Goal: Task Accomplishment & Management: Use online tool/utility

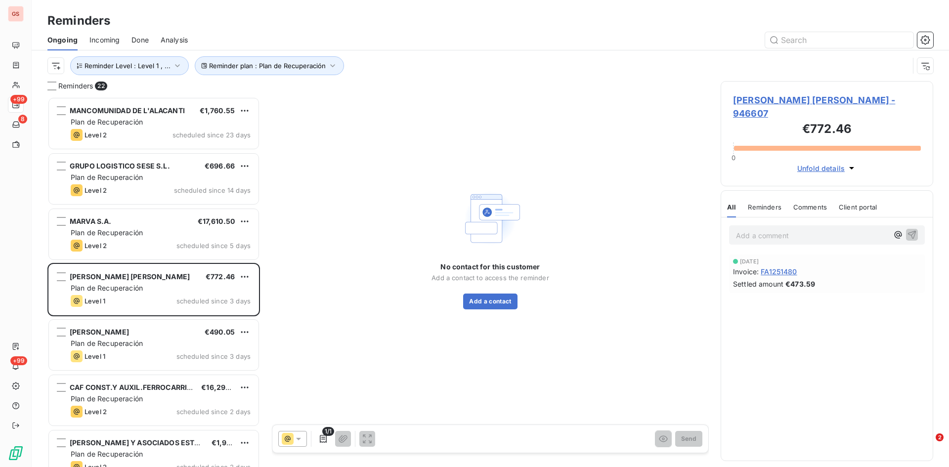
scroll to position [363, 205]
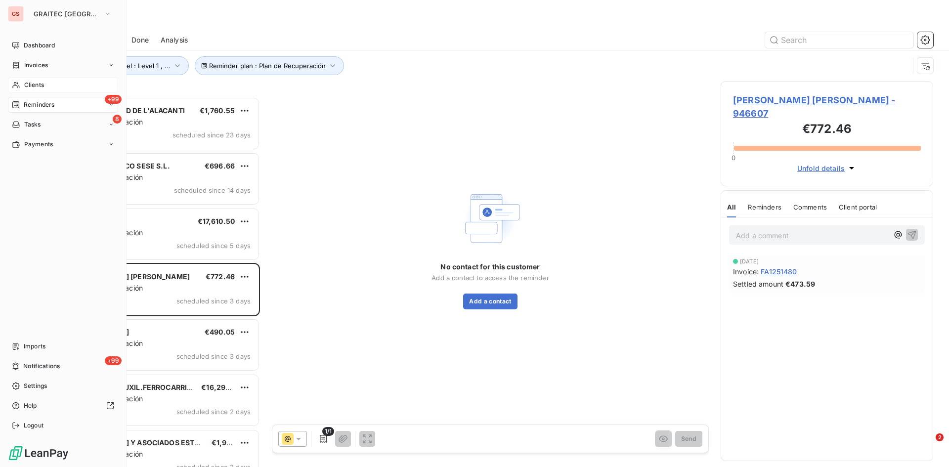
drag, startPoint x: 26, startPoint y: 83, endPoint x: 25, endPoint y: 90, distance: 7.1
click at [26, 84] on span "Clients" at bounding box center [34, 85] width 20 height 9
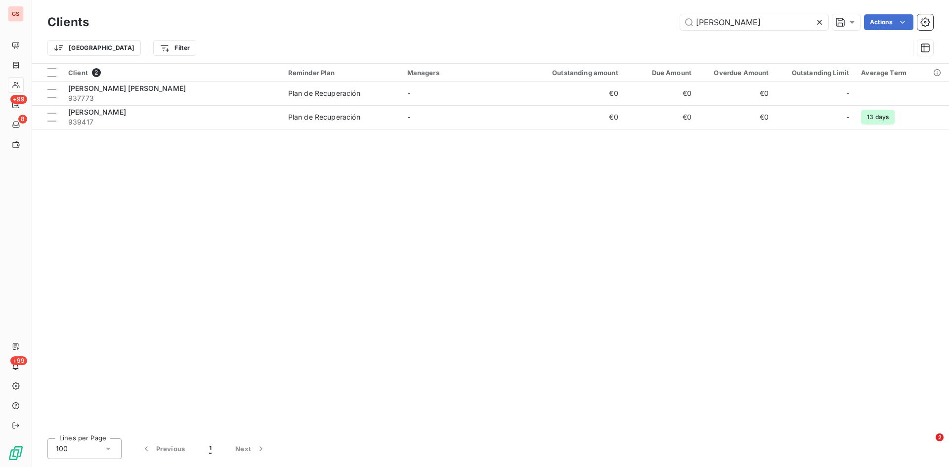
drag, startPoint x: 729, startPoint y: 26, endPoint x: 654, endPoint y: 37, distance: 75.9
click at [654, 37] on div "Clients [PERSON_NAME] Actions Trier Filter" at bounding box center [490, 37] width 886 height 51
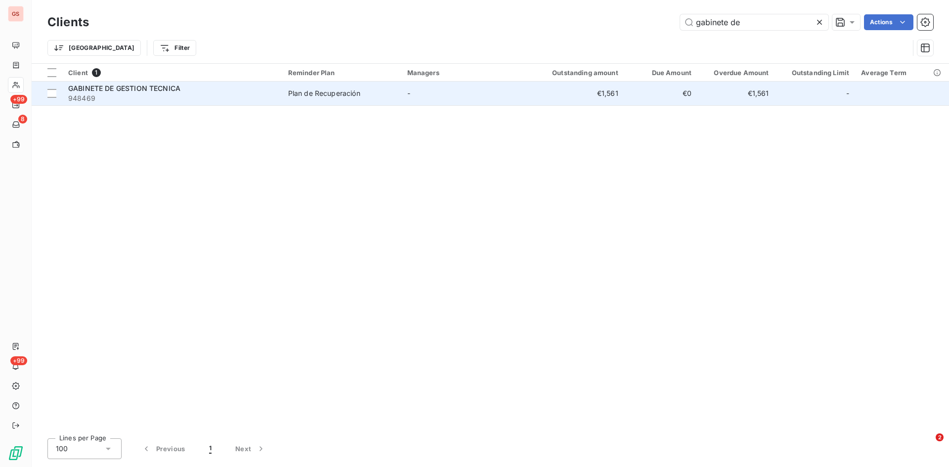
type input "gabinete de"
click at [139, 89] on span "GABINETE DE GESTION TECNICA" at bounding box center [124, 88] width 112 height 8
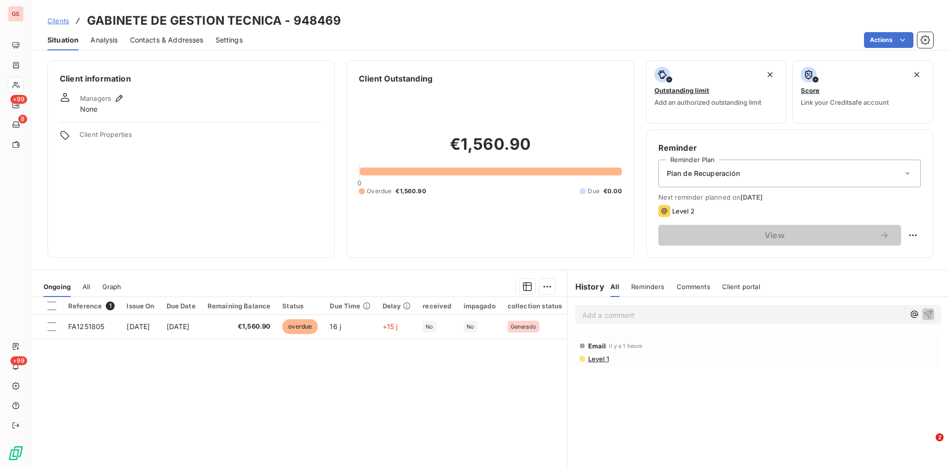
click at [605, 316] on p "Add a comment ﻿" at bounding box center [743, 315] width 322 height 12
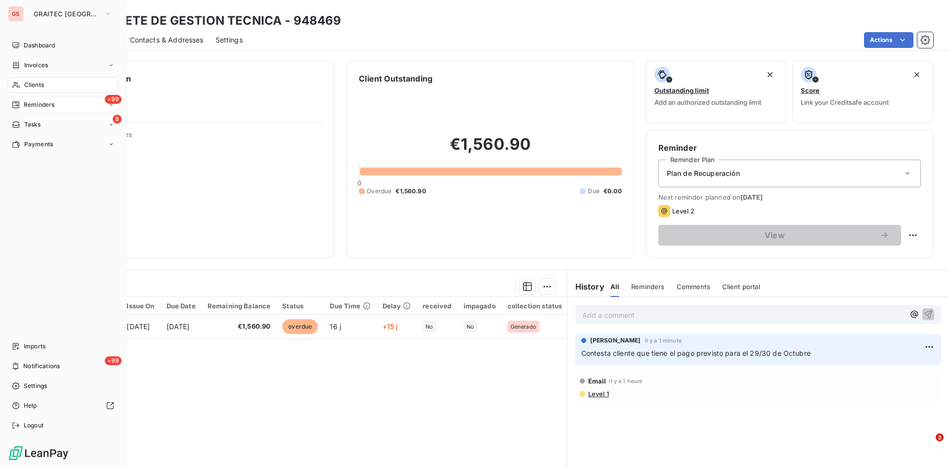
click at [42, 104] on span "Reminders" at bounding box center [39, 104] width 31 height 9
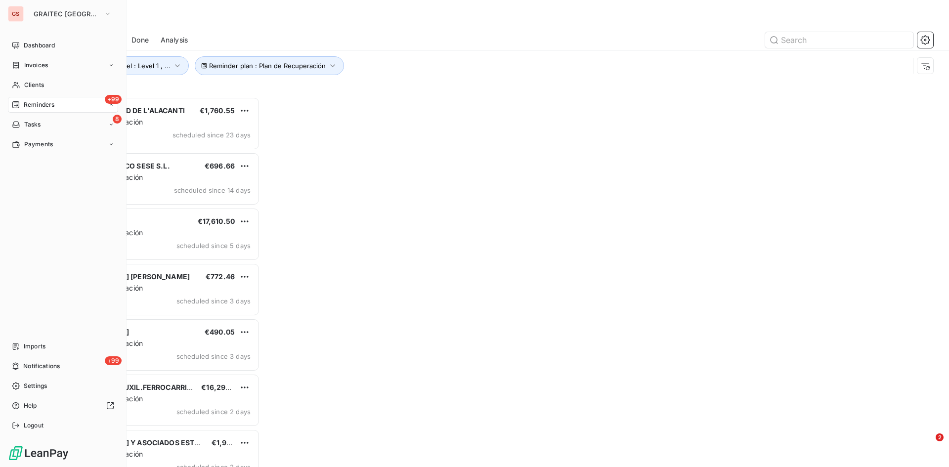
scroll to position [363, 205]
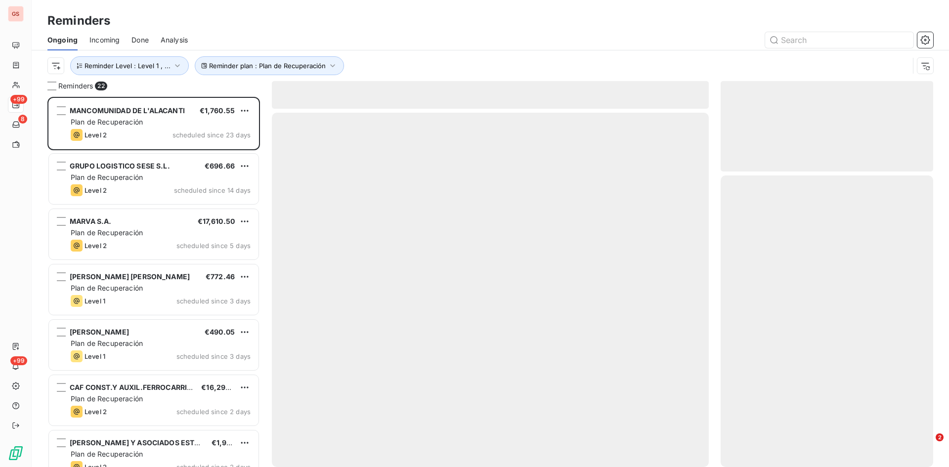
click at [136, 47] on div "Done" at bounding box center [139, 40] width 17 height 21
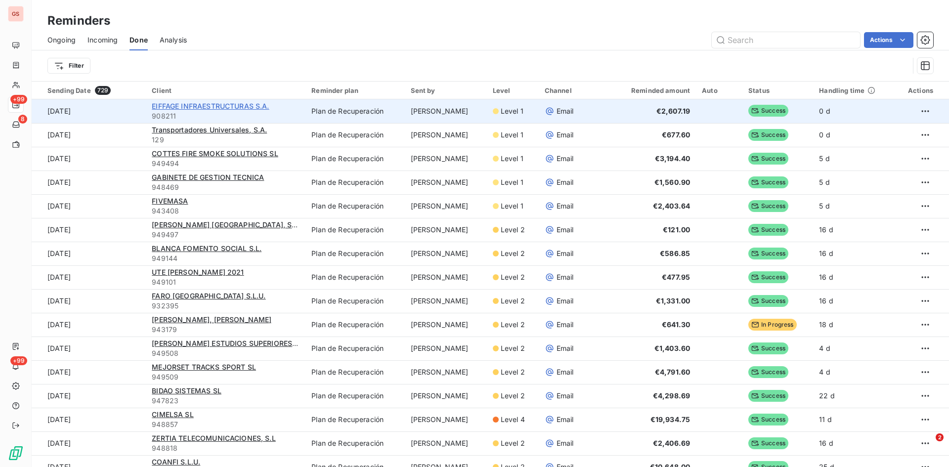
click at [211, 102] on span "EIFFAGE INFRAESTRUCTURAS S.A." at bounding box center [210, 106] width 117 height 8
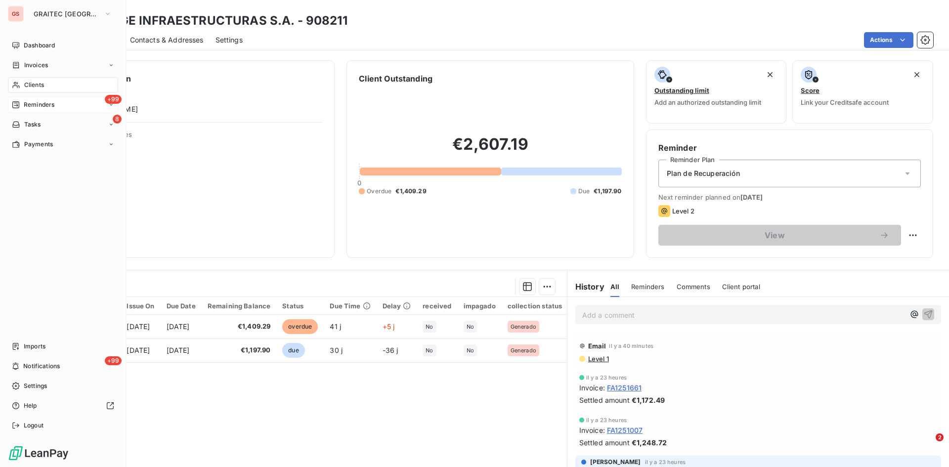
click at [44, 107] on span "Reminders" at bounding box center [39, 104] width 31 height 9
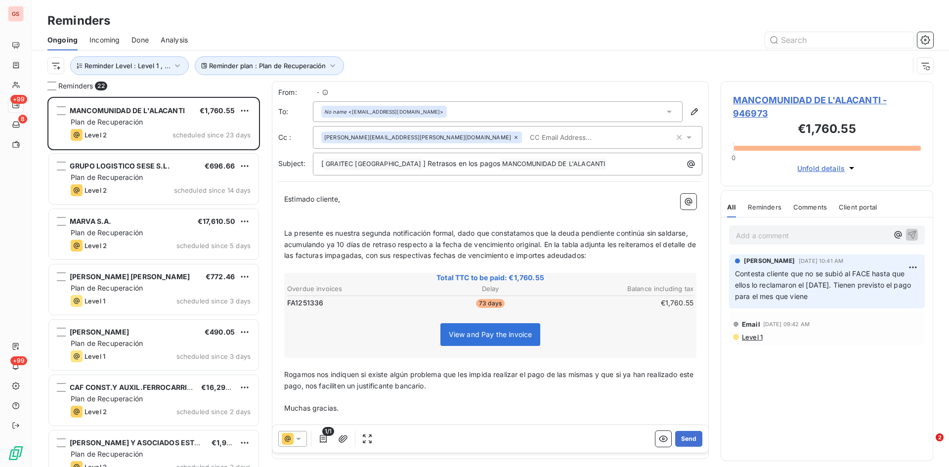
scroll to position [363, 205]
click at [132, 36] on span "Done" at bounding box center [139, 40] width 17 height 10
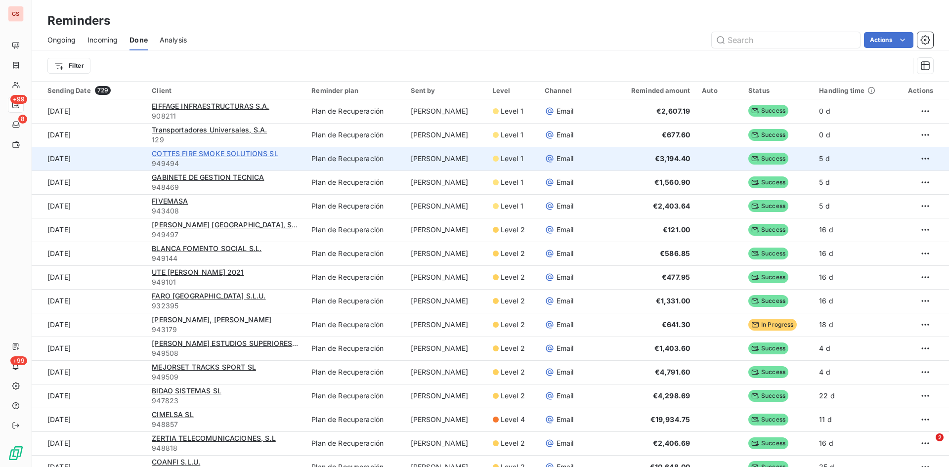
click at [216, 155] on span "COTTES FIRE SMOKE SOLUTIONS SL" at bounding box center [215, 153] width 127 height 8
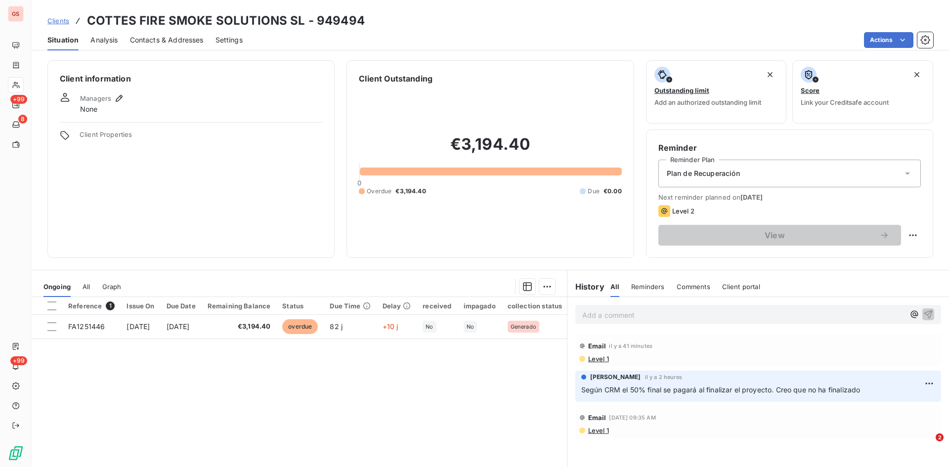
click at [192, 40] on span "Contacts & Addresses" at bounding box center [167, 40] width 74 height 10
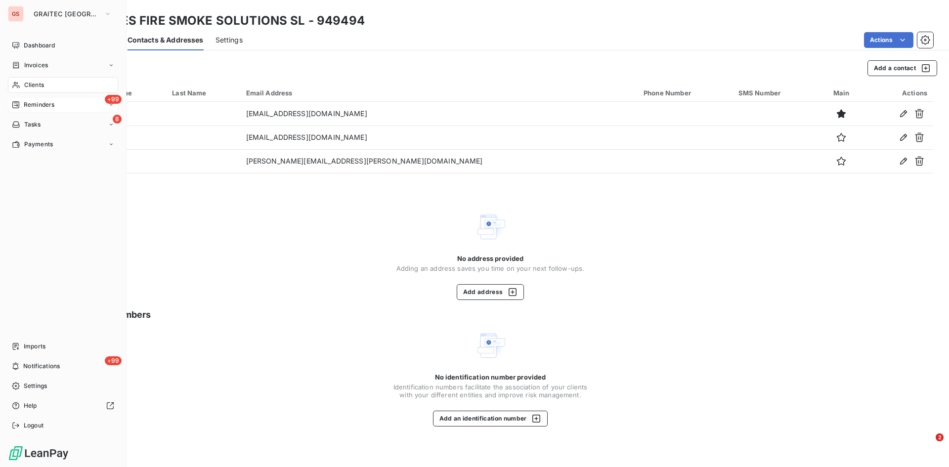
click at [39, 103] on span "Reminders" at bounding box center [39, 104] width 31 height 9
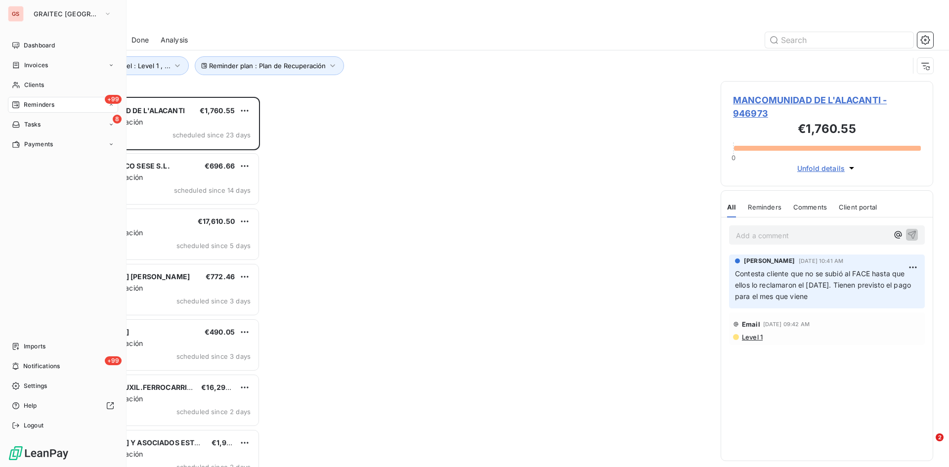
scroll to position [363, 205]
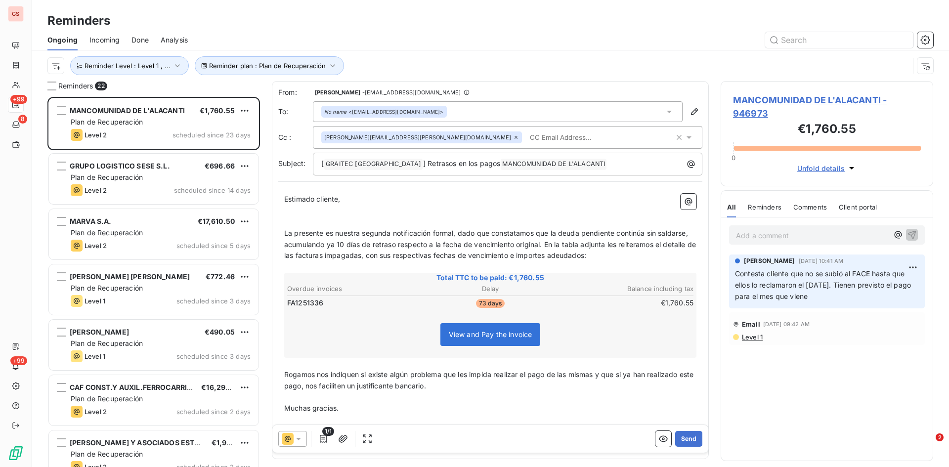
click at [144, 42] on span "Done" at bounding box center [139, 40] width 17 height 10
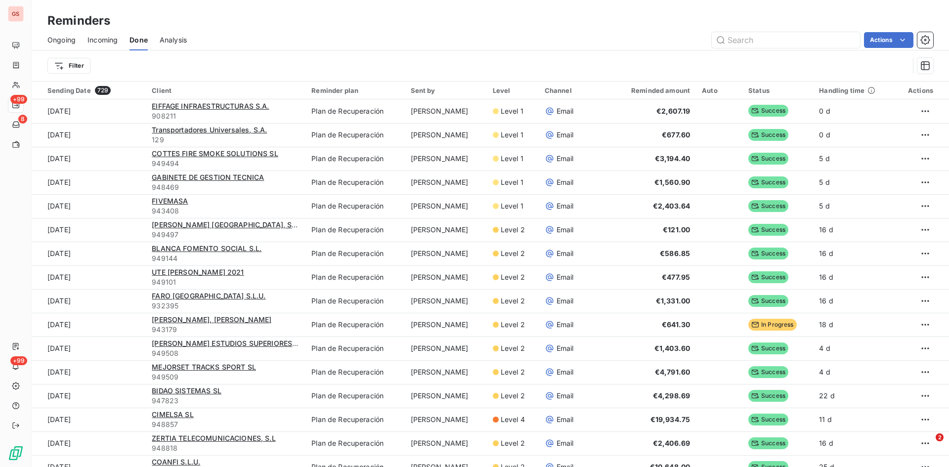
click at [66, 35] on div "Ongoing" at bounding box center [61, 40] width 28 height 21
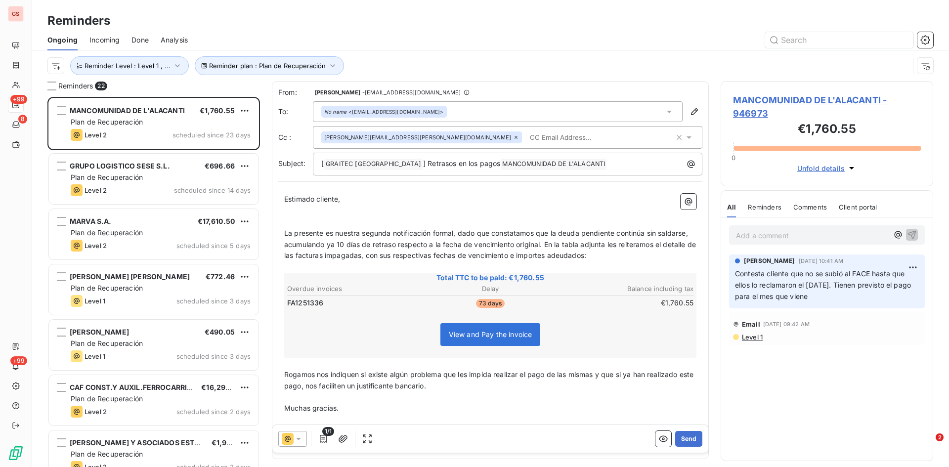
click at [137, 40] on span "Done" at bounding box center [139, 40] width 17 height 10
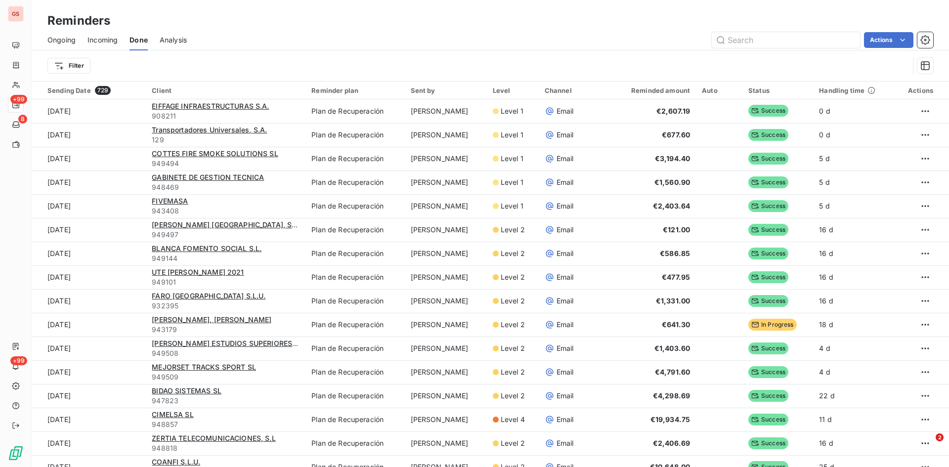
click at [59, 41] on span "Ongoing" at bounding box center [61, 40] width 28 height 10
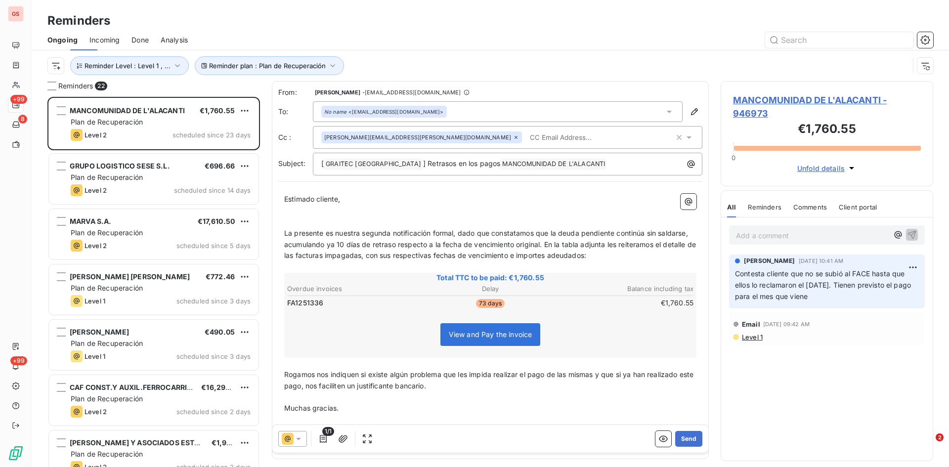
scroll to position [363, 205]
click at [328, 64] on icon "button" at bounding box center [333, 66] width 10 height 10
click at [160, 63] on span "Reminder Level : Level 1 , ..." at bounding box center [128, 66] width 86 height 8
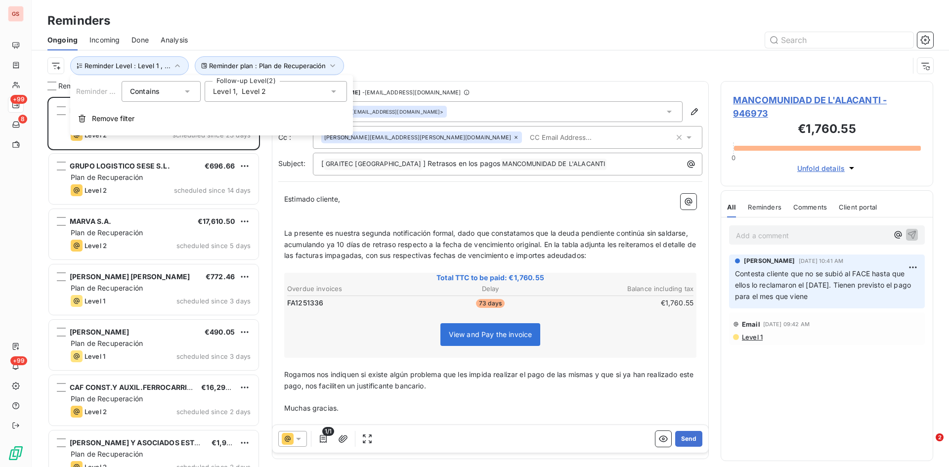
click at [305, 97] on div "Level 1 , Level 2" at bounding box center [276, 91] width 142 height 21
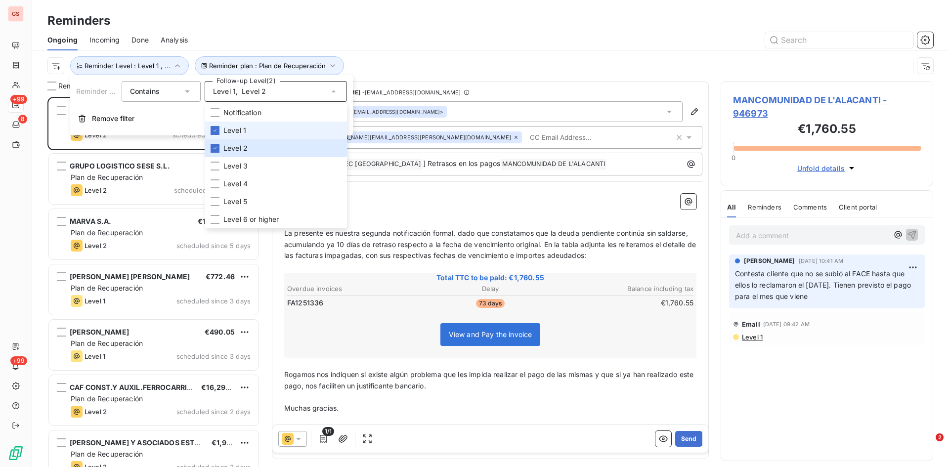
click at [223, 128] on span "Level 1" at bounding box center [234, 131] width 23 height 10
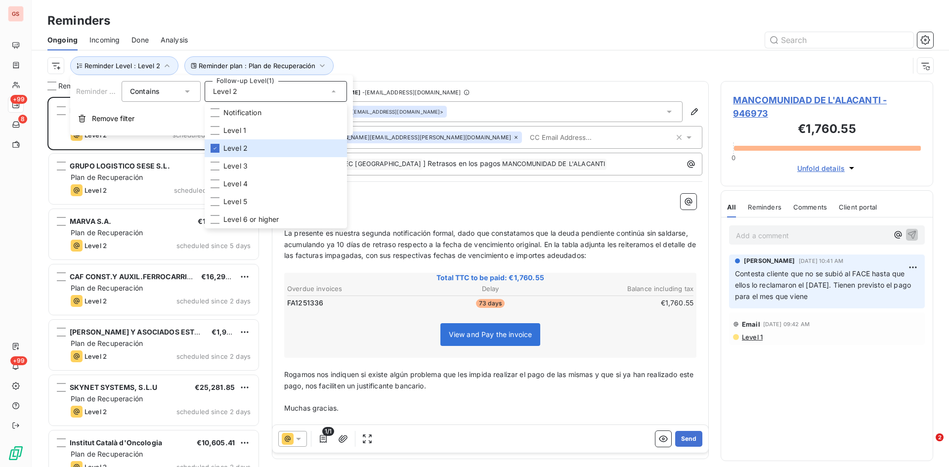
click at [419, 40] on div at bounding box center [566, 40] width 733 height 16
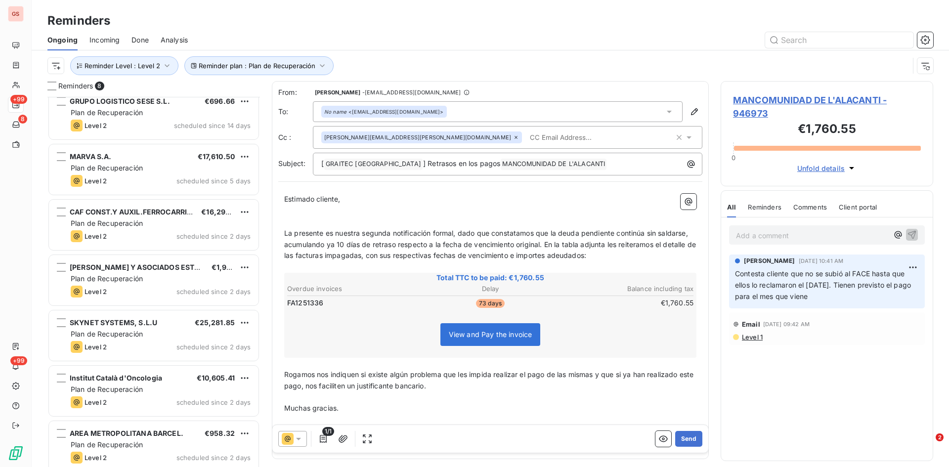
scroll to position [73, 0]
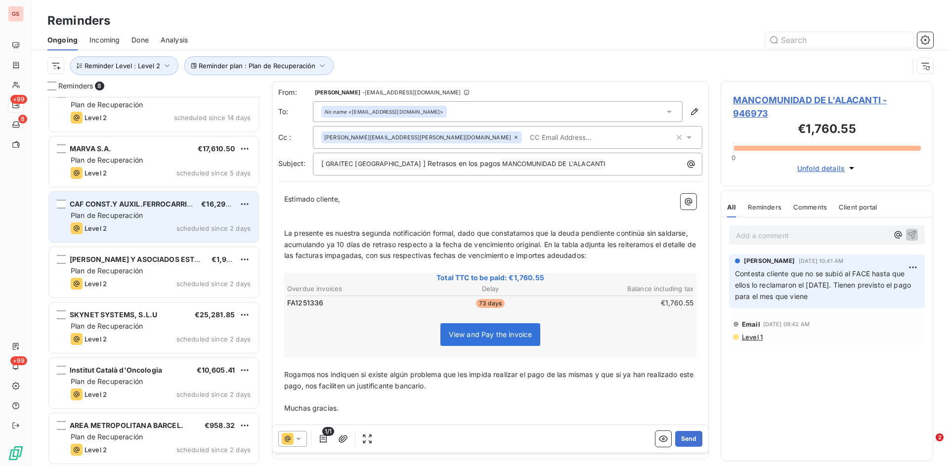
drag, startPoint x: 156, startPoint y: 215, endPoint x: 159, endPoint y: 205, distance: 11.3
click at [157, 216] on div "Plan de Recuperación" at bounding box center [161, 216] width 180 height 10
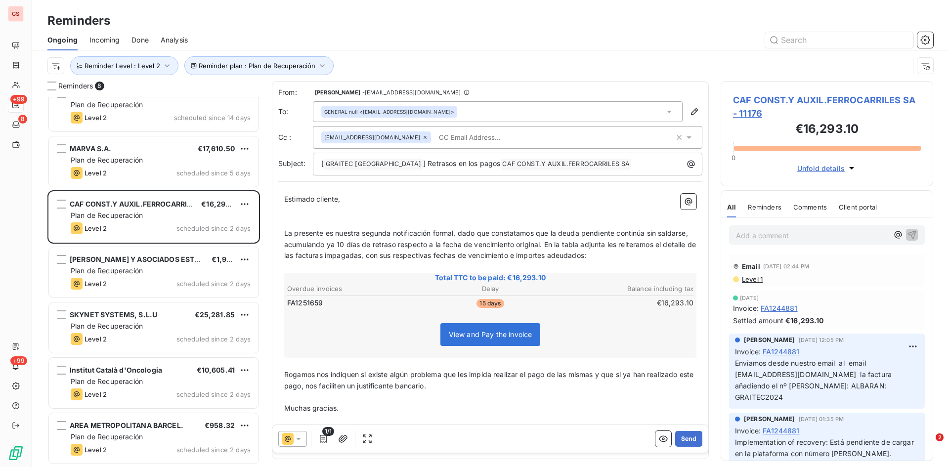
click at [145, 38] on span "Done" at bounding box center [139, 40] width 17 height 10
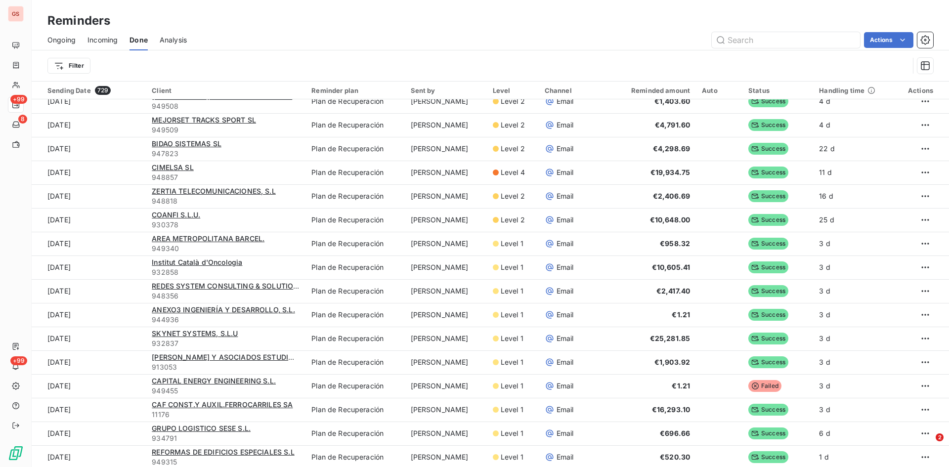
scroll to position [297, 0]
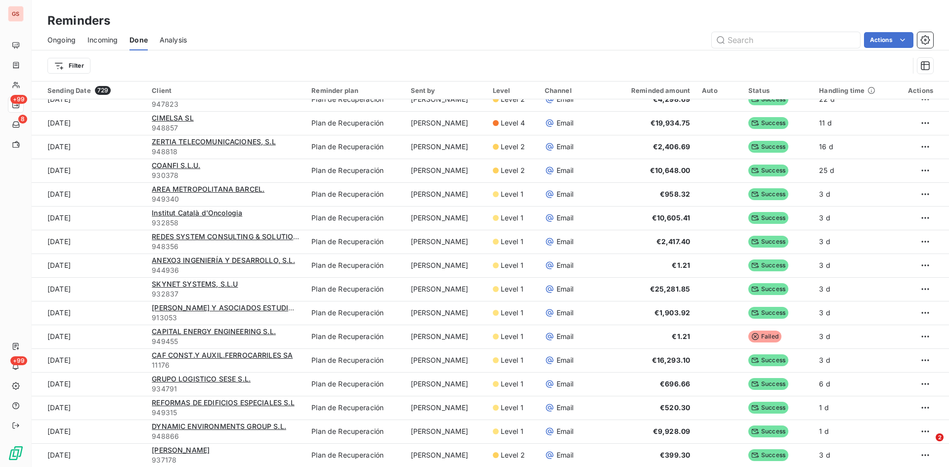
click at [61, 38] on span "Ongoing" at bounding box center [61, 40] width 28 height 10
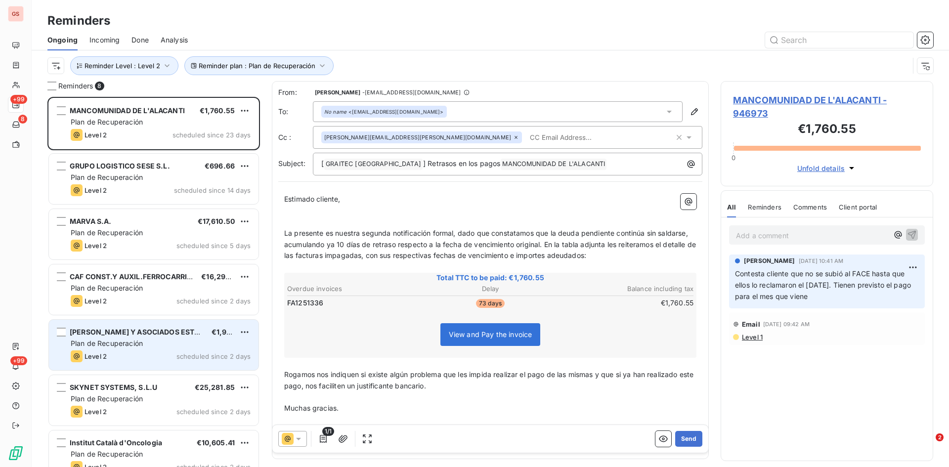
click at [137, 338] on div "[PERSON_NAME] Y ASOCIADOS ESTUDIO DE ARQUITECTUR €1,903.92 Plan de Recuperación…" at bounding box center [154, 345] width 210 height 50
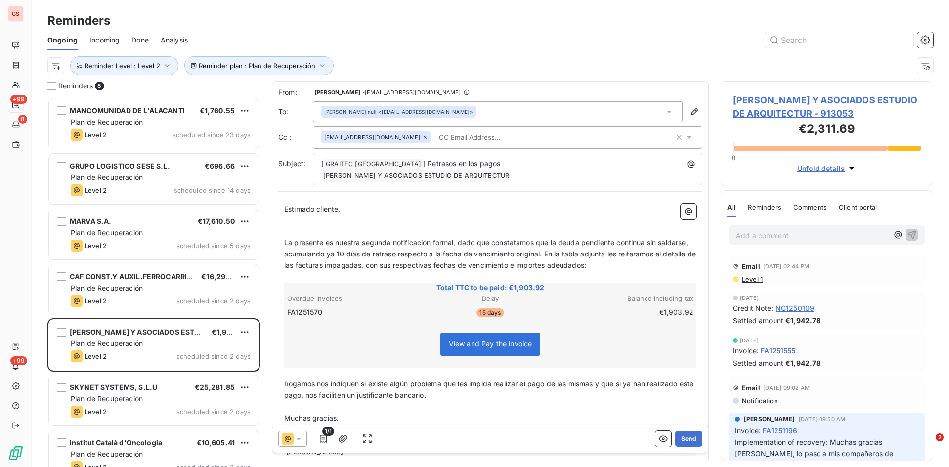
click at [299, 438] on icon at bounding box center [299, 439] width 10 height 10
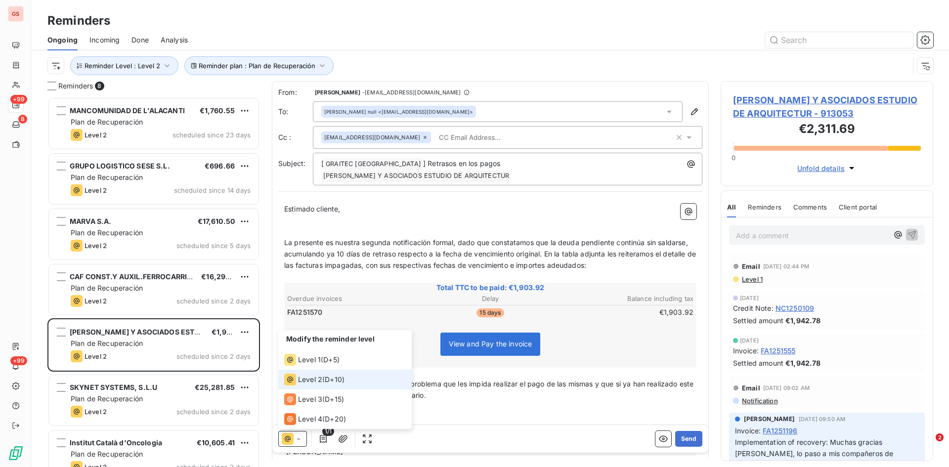
click at [316, 379] on span "Level 2" at bounding box center [310, 380] width 24 height 10
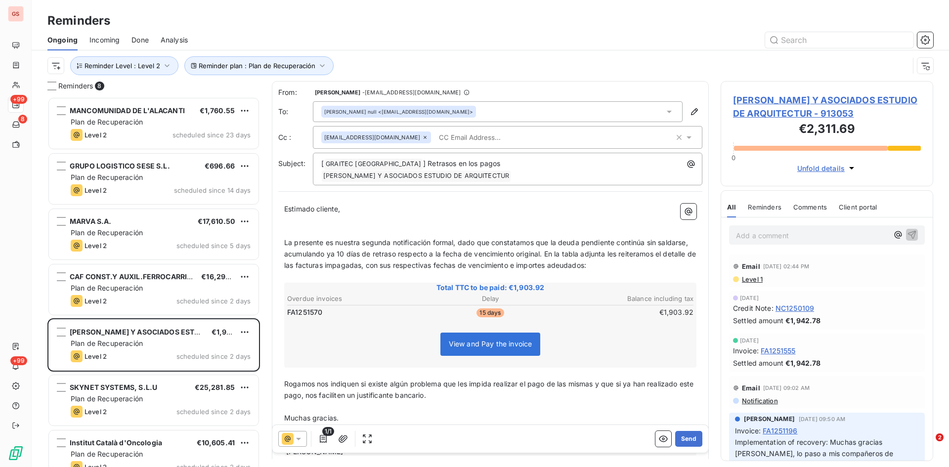
click at [435, 131] on input "text" at bounding box center [492, 137] width 114 height 15
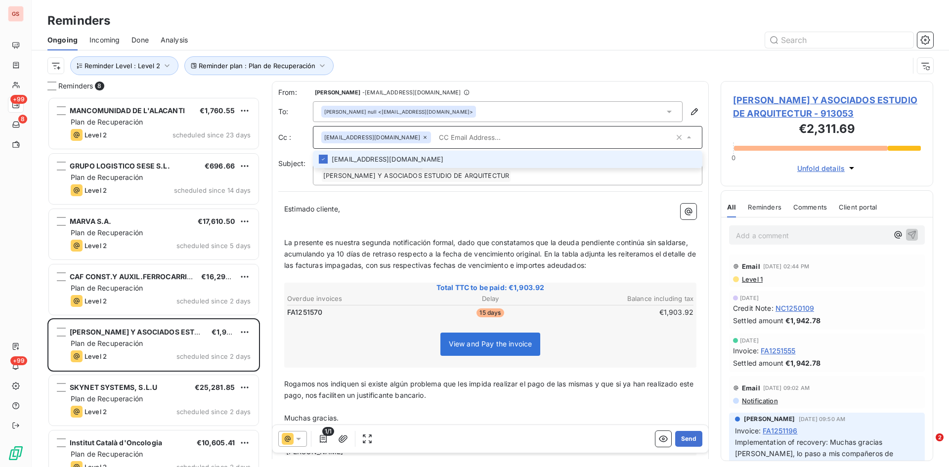
paste input "[EMAIL_ADDRESS][DOMAIN_NAME]"
type input "[EMAIL_ADDRESS][DOMAIN_NAME]"
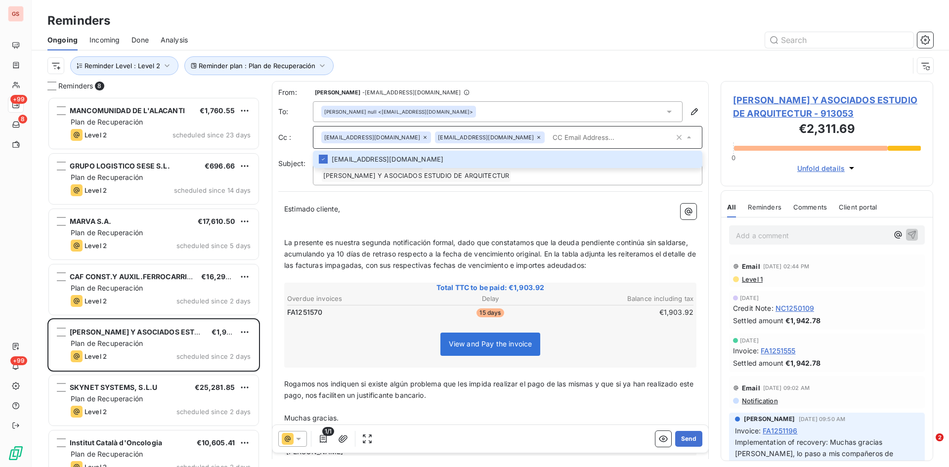
click at [303, 440] on icon at bounding box center [299, 439] width 10 height 10
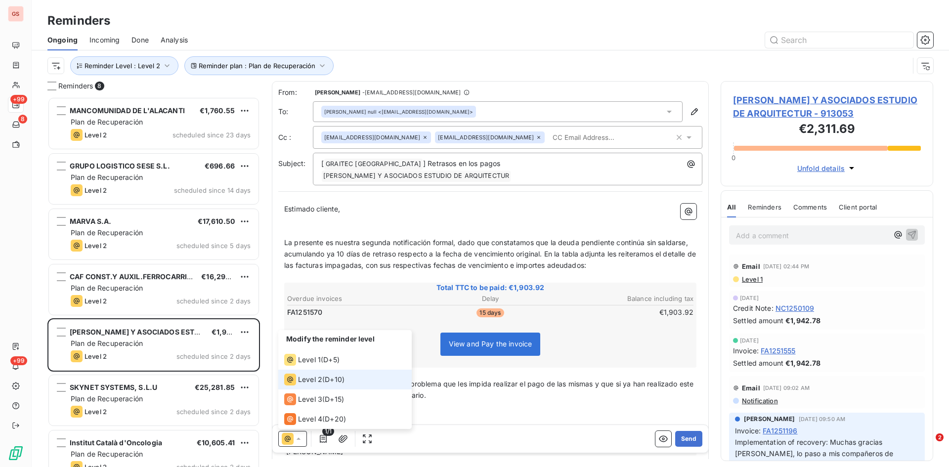
click at [307, 377] on span "Level 2" at bounding box center [310, 380] width 24 height 10
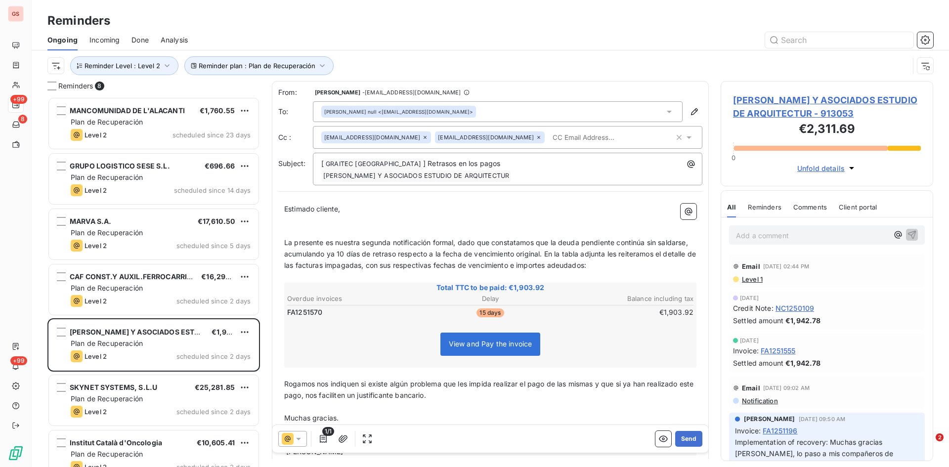
click at [378, 242] on span "La presente es nuestra segunda notificación formal, dado que constatamos que la…" at bounding box center [491, 253] width 414 height 31
click at [549, 135] on input "text" at bounding box center [606, 137] width 114 height 15
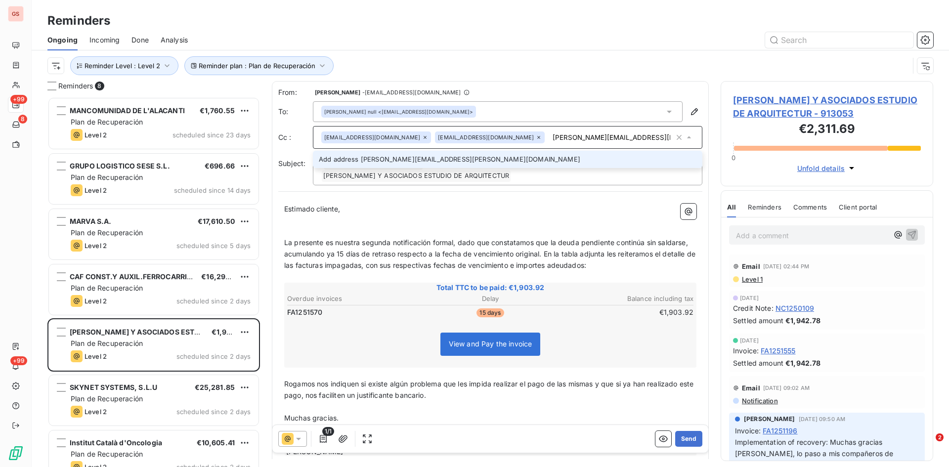
type input "[PERSON_NAME][EMAIL_ADDRESS][PERSON_NAME][DOMAIN_NAME]"
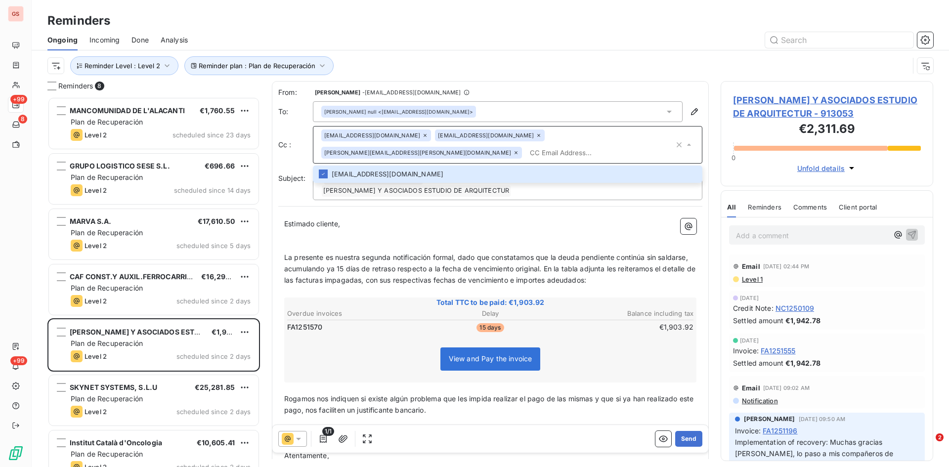
click at [545, 175] on div "From: [PERSON_NAME] - [EMAIL_ADDRESS][DOMAIN_NAME] To: [PERSON_NAME] null <[EMA…" at bounding box center [490, 282] width 437 height 403
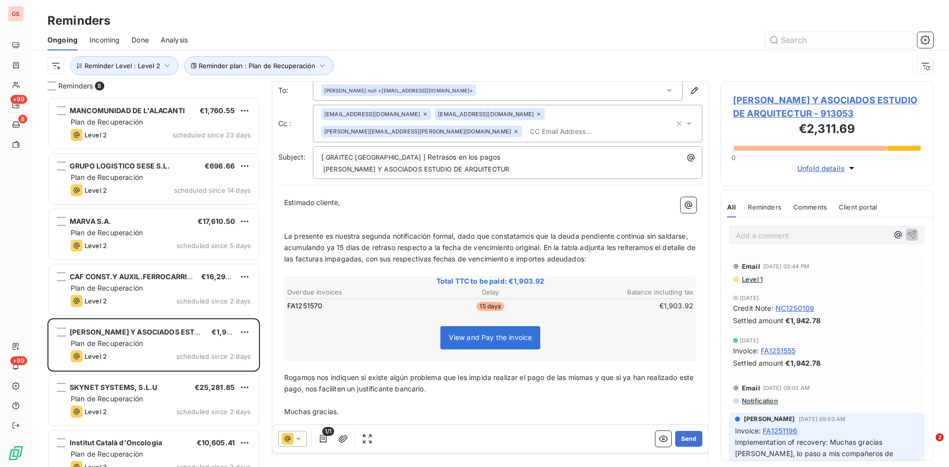
scroll to position [41, 0]
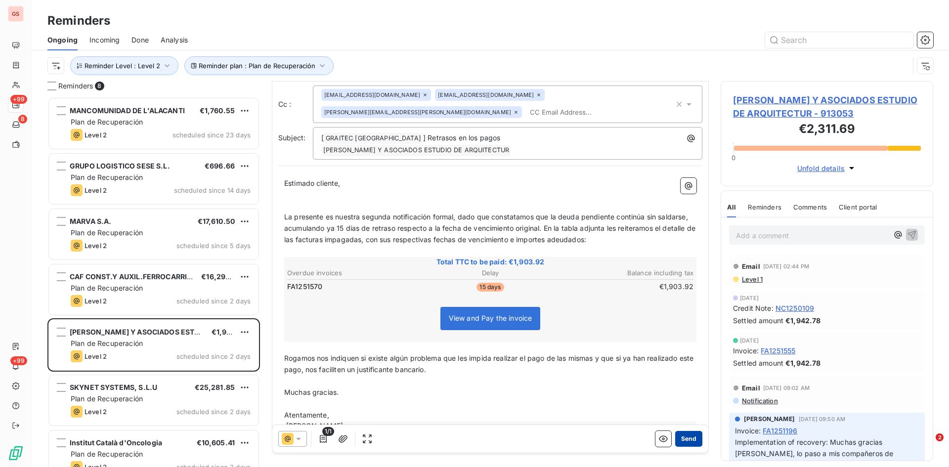
click at [682, 436] on button "Send" at bounding box center [688, 439] width 27 height 16
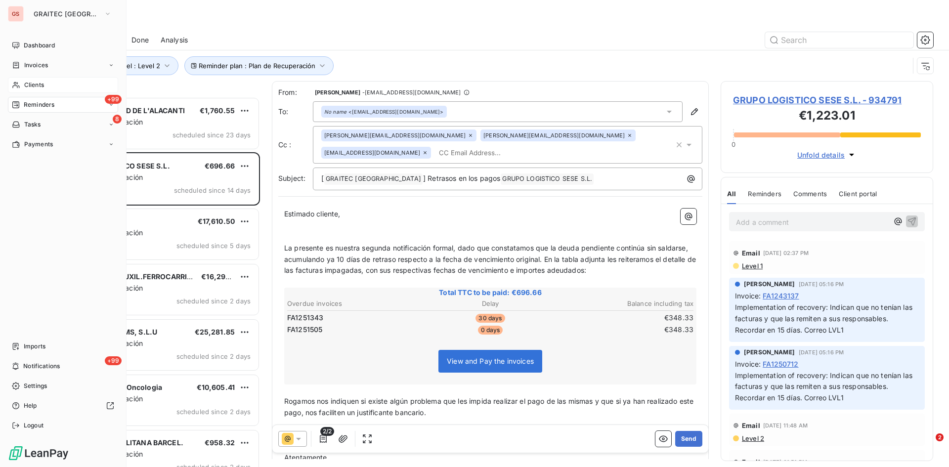
click at [40, 85] on span "Clients" at bounding box center [34, 85] width 20 height 9
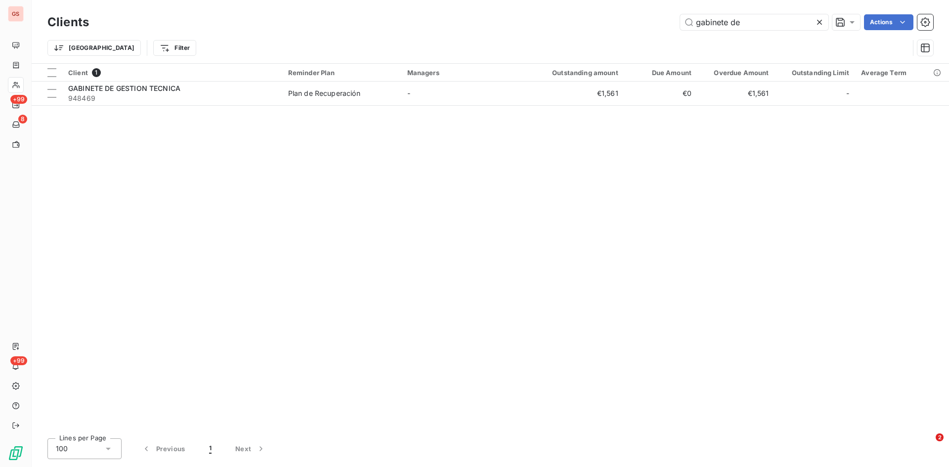
drag, startPoint x: 762, startPoint y: 20, endPoint x: 434, endPoint y: 22, distance: 327.6
click at [434, 22] on div "gabinete de Actions" at bounding box center [517, 22] width 832 height 16
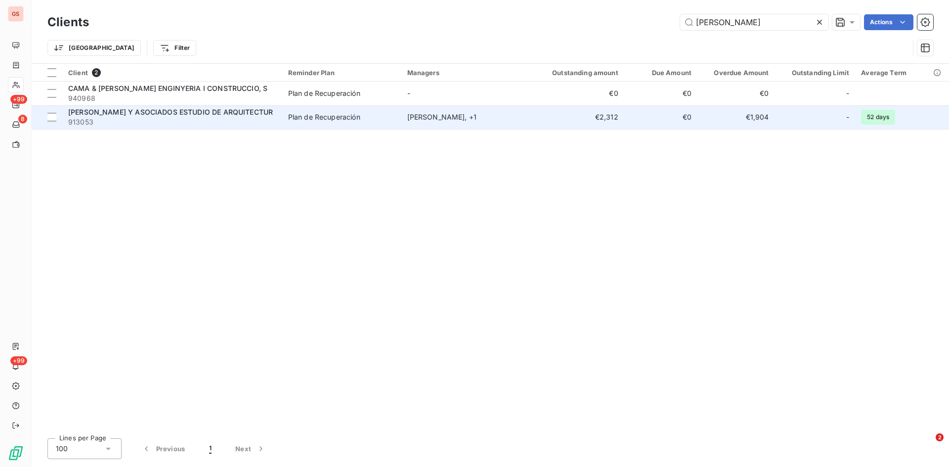
type input "[PERSON_NAME]"
click at [140, 107] on td "[PERSON_NAME] Y ASOCIADOS ESTUDIO DE ARQUITECTUR 913053" at bounding box center [172, 117] width 220 height 24
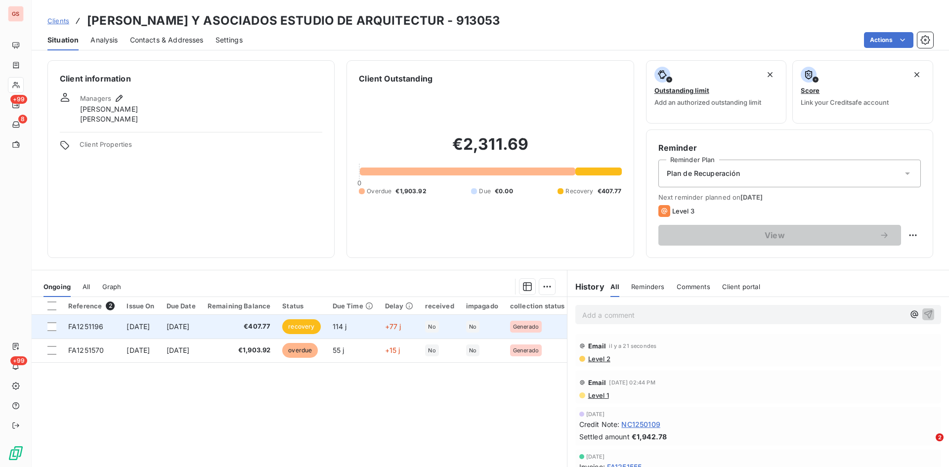
click at [320, 321] on span "recovery" at bounding box center [301, 326] width 38 height 15
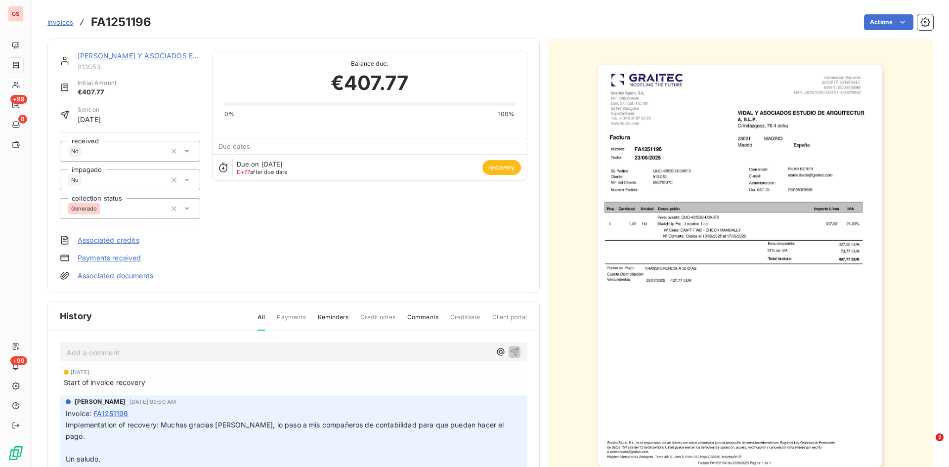
click at [63, 23] on span "Invoices" at bounding box center [60, 22] width 26 height 8
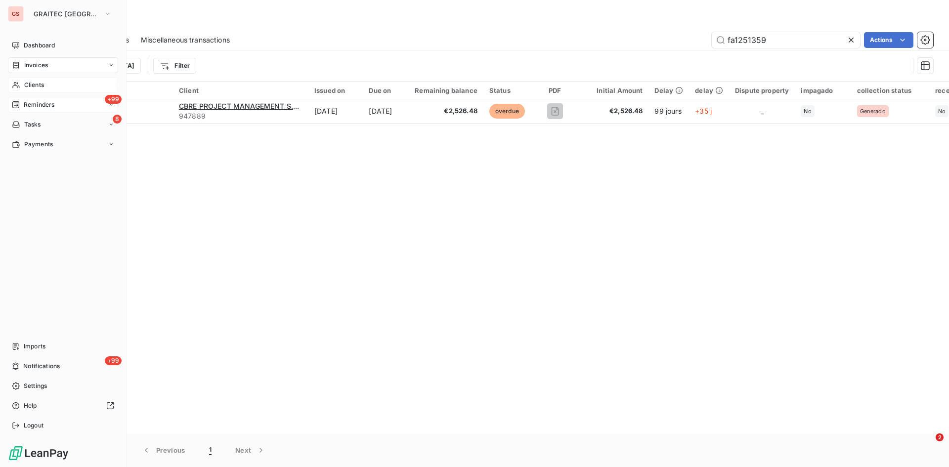
click at [36, 104] on span "Reminders" at bounding box center [39, 104] width 31 height 9
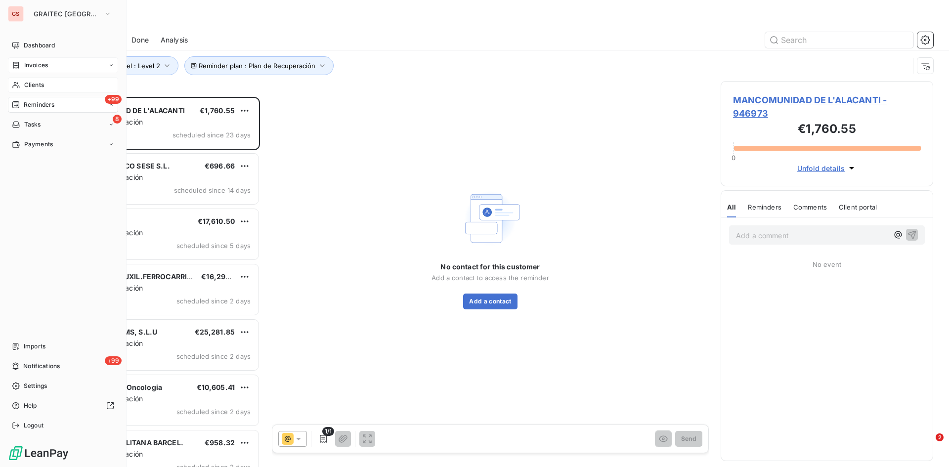
scroll to position [363, 205]
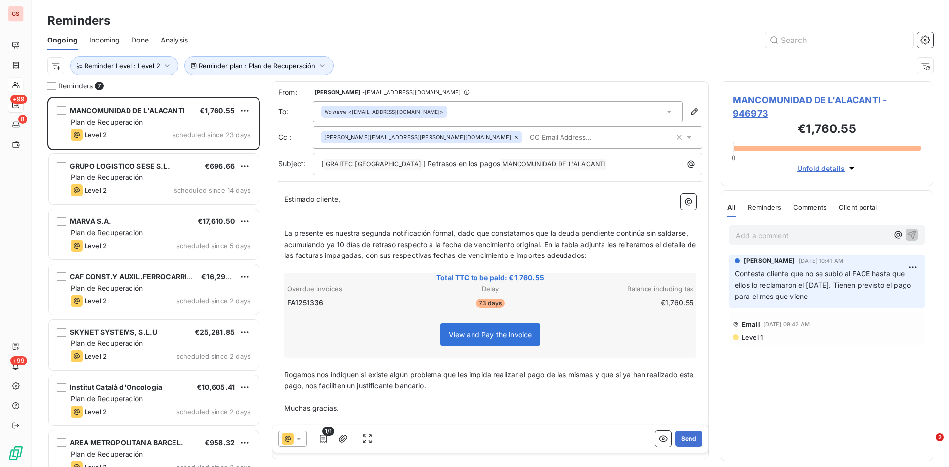
click at [142, 40] on span "Done" at bounding box center [139, 40] width 17 height 10
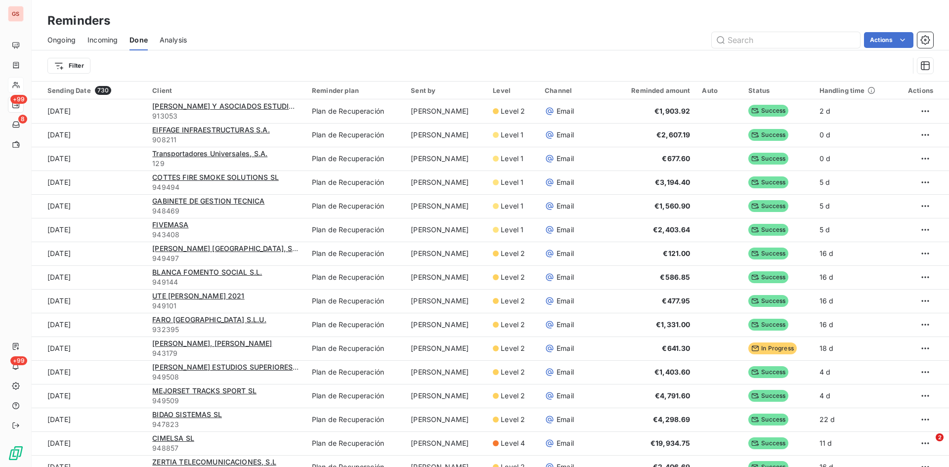
click at [68, 41] on span "Ongoing" at bounding box center [61, 40] width 28 height 10
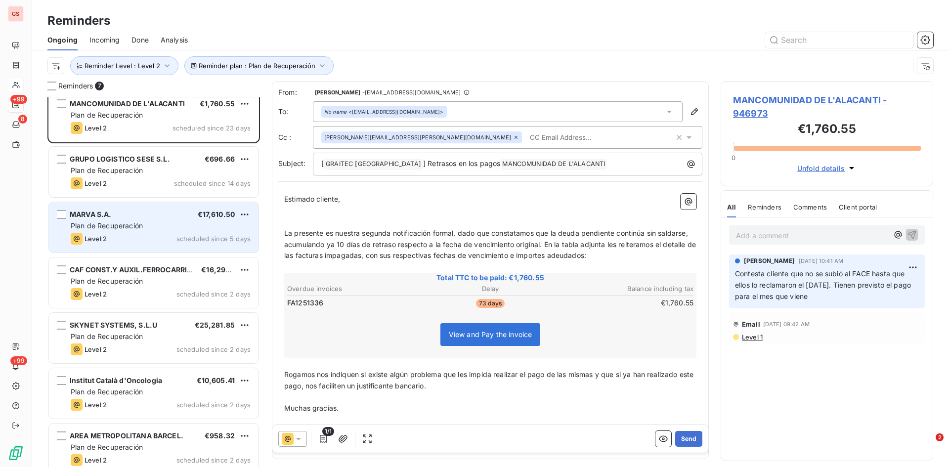
scroll to position [18, 0]
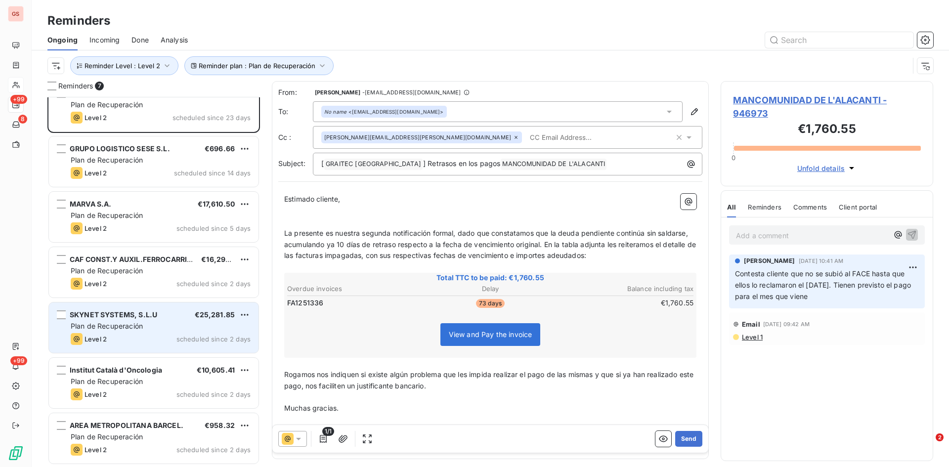
click at [147, 310] on span "SKYNET SYSTEMS, S.L.U" at bounding box center [113, 314] width 87 height 8
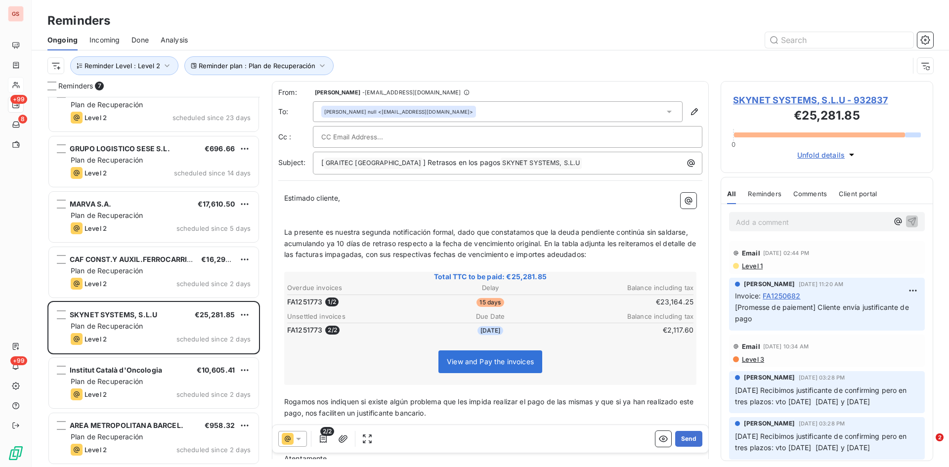
drag, startPoint x: 295, startPoint y: 304, endPoint x: 302, endPoint y: 316, distance: 14.4
click at [295, 303] on span "FA1251773" at bounding box center [304, 302] width 35 height 10
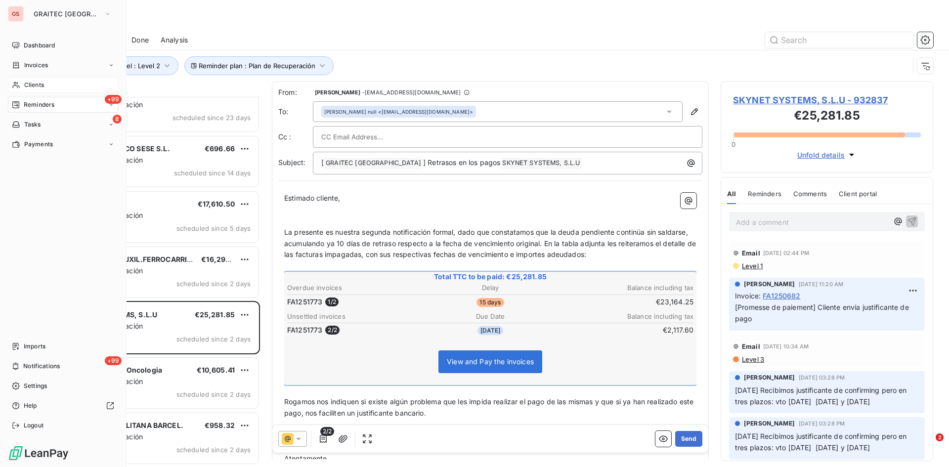
click at [31, 85] on span "Clients" at bounding box center [34, 85] width 20 height 9
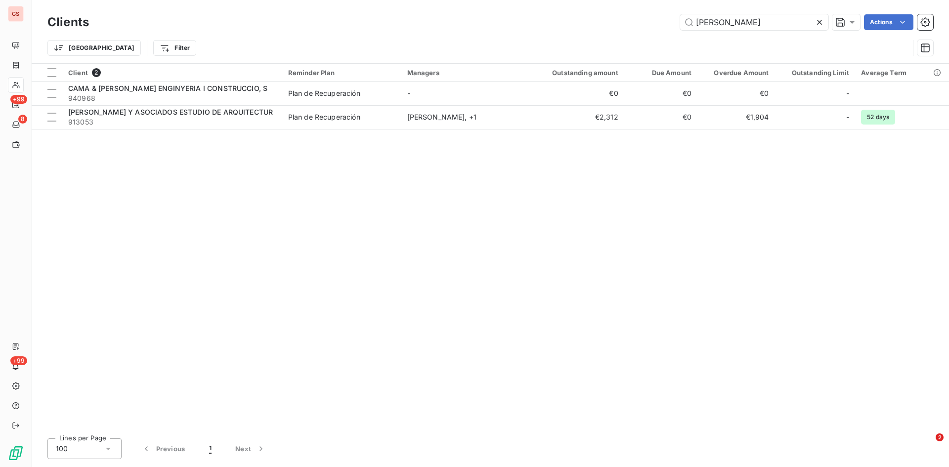
drag, startPoint x: 648, startPoint y: 25, endPoint x: 606, endPoint y: 28, distance: 42.1
click at [606, 28] on div "[PERSON_NAME] Actions" at bounding box center [517, 22] width 832 height 16
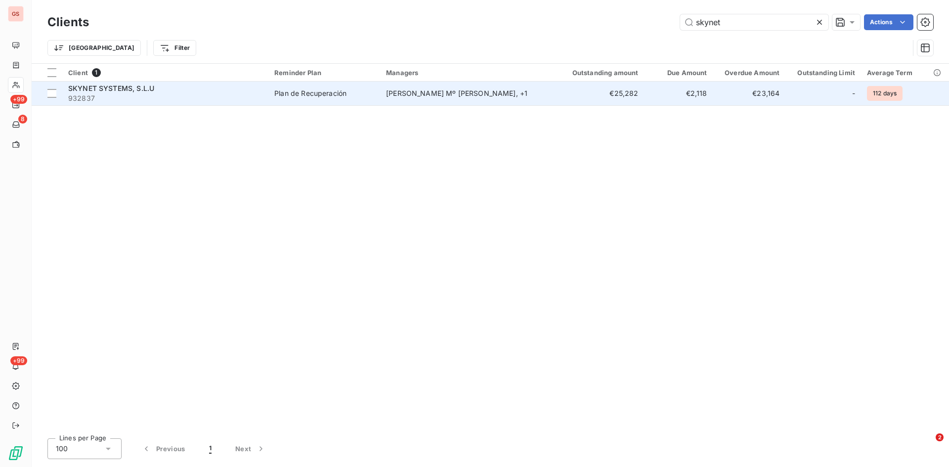
type input "skynet"
click at [84, 87] on span "SKYNET SYSTEMS, S.L.U" at bounding box center [111, 88] width 86 height 8
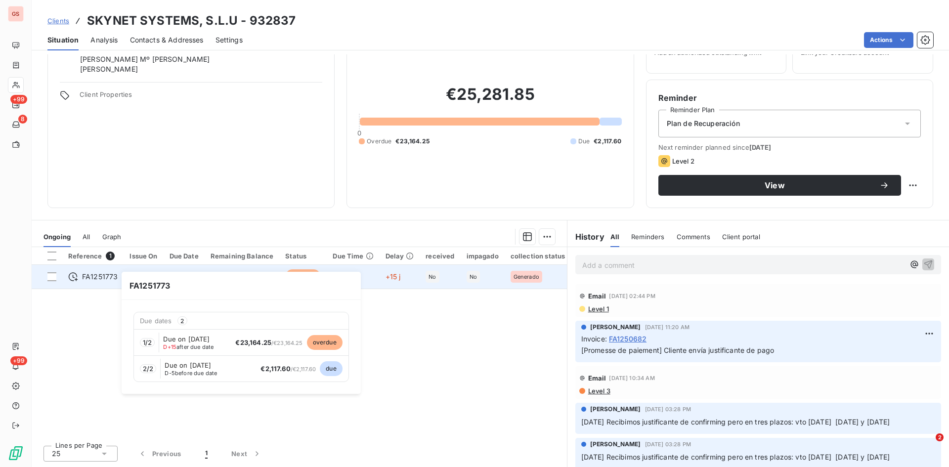
click at [98, 276] on span "FA1251773" at bounding box center [100, 277] width 36 height 10
